Goal: Task Accomplishment & Management: Manage account settings

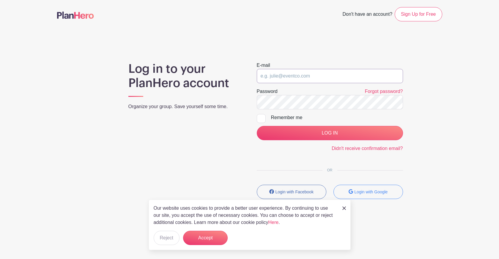
click at [278, 78] on input "email" at bounding box center [330, 76] width 146 height 14
paste input "(arellanojodi@gmail.com"
click at [262, 76] on input "(arellanojodi@gmail.com" at bounding box center [330, 76] width 146 height 14
type input "arellanojodi@gmail.com"
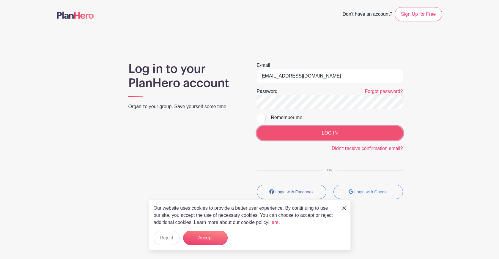
click at [332, 132] on input "LOG IN" at bounding box center [330, 133] width 146 height 14
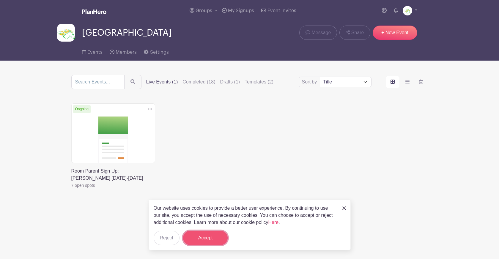
click at [200, 240] on button "Accept" at bounding box center [205, 238] width 45 height 14
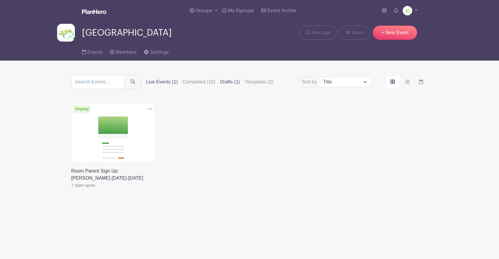
click at [220, 83] on label "Drafts (1)" at bounding box center [230, 81] width 20 height 7
click at [0, 0] on input "Drafts (1)" at bounding box center [0, 0] width 0 height 0
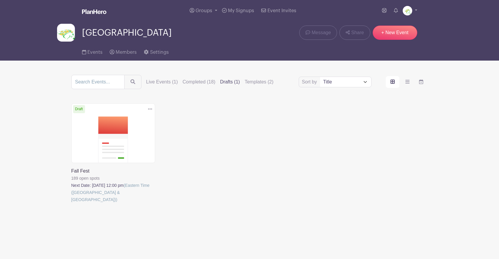
click at [71, 203] on link at bounding box center [71, 203] width 0 height 0
